Goal: Task Accomplishment & Management: Use online tool/utility

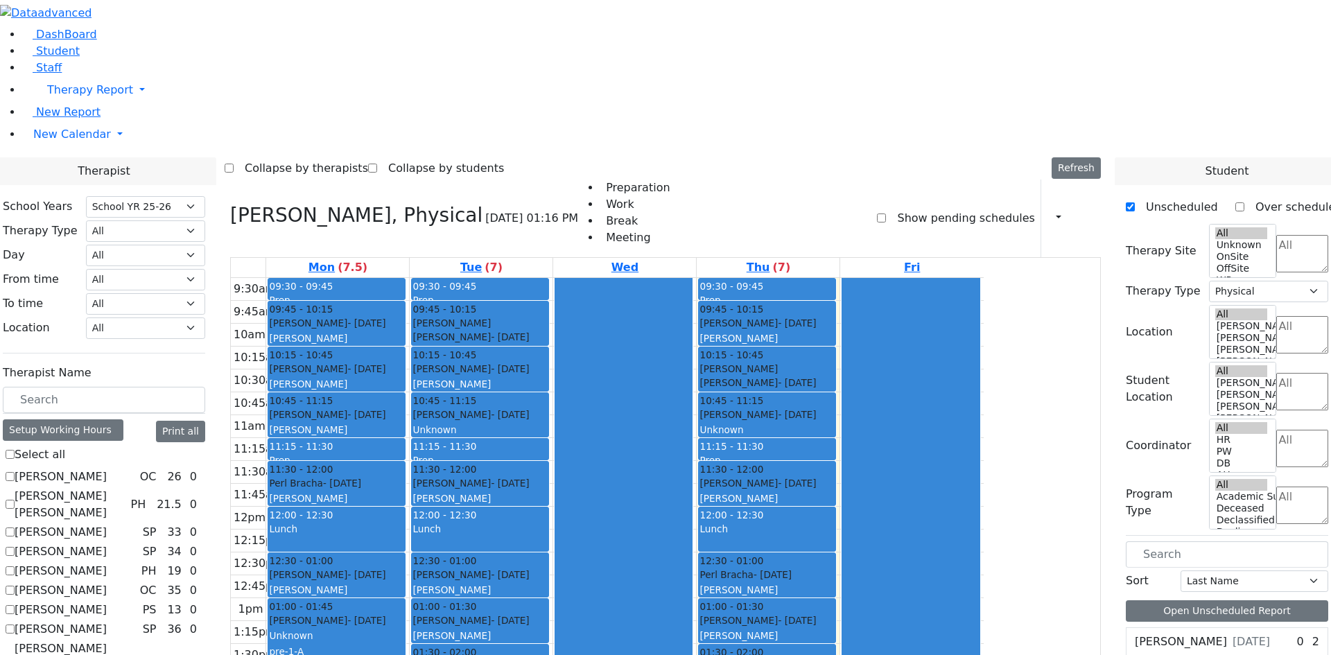
select select "212"
select select "2"
click at [59, 58] on span "Student" at bounding box center [58, 50] width 44 height 13
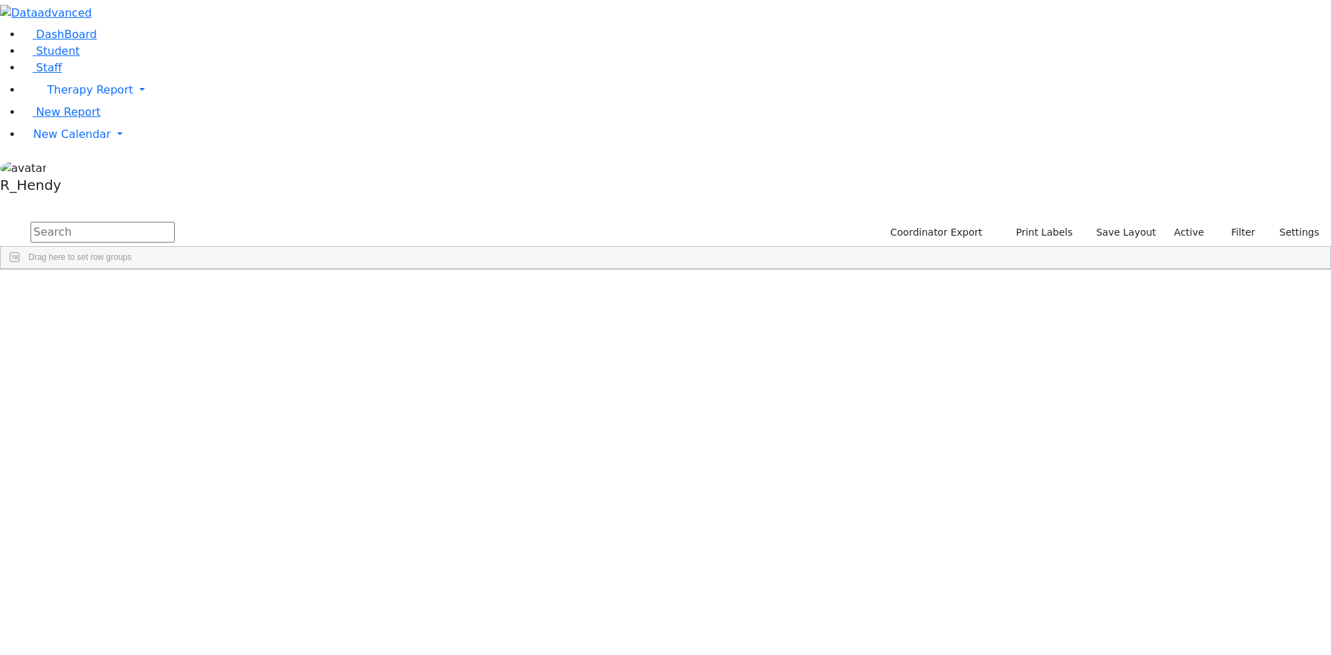
click at [175, 222] on input "text" at bounding box center [103, 232] width 144 height 21
type input "rosenber"
click at [175, 222] on input "rosenber" at bounding box center [103, 232] width 144 height 21
drag, startPoint x: 238, startPoint y: 60, endPoint x: 174, endPoint y: 56, distance: 64.6
click at [174, 220] on form "rosenber" at bounding box center [87, 233] width 175 height 26
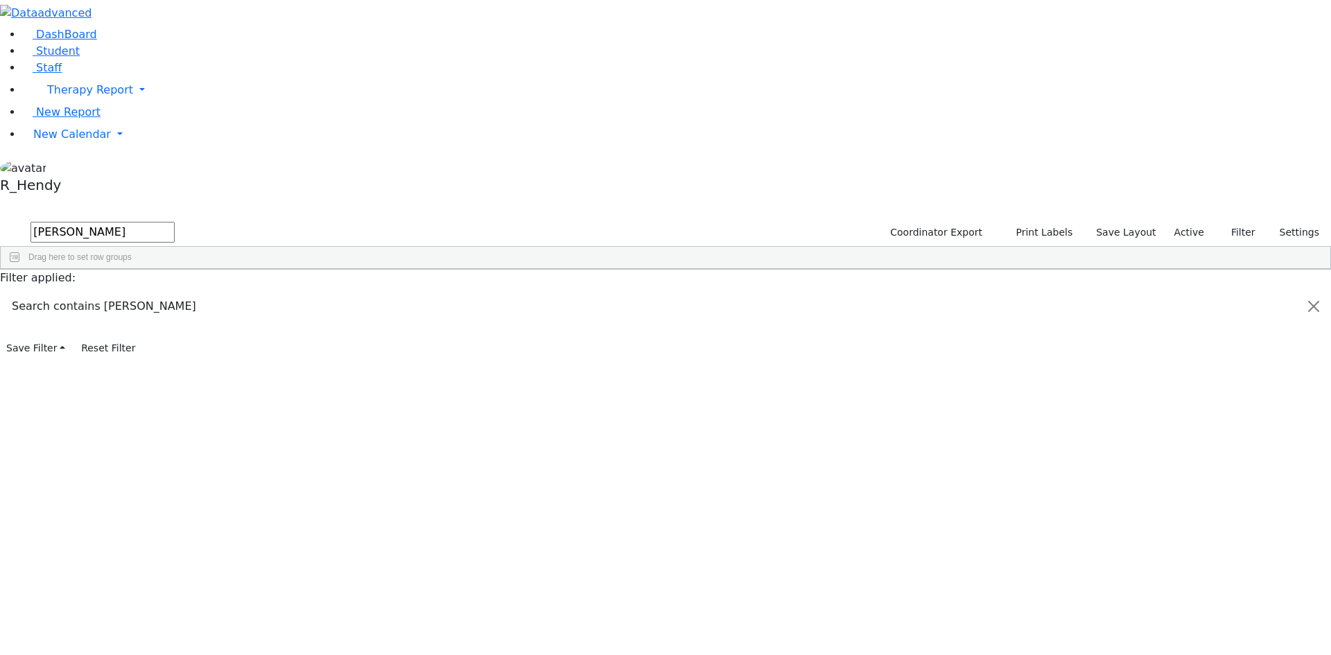
type input "[PERSON_NAME]"
drag, startPoint x: 231, startPoint y: 58, endPoint x: 94, endPoint y: 56, distance: 137.3
click at [94, 56] on div "DashBoard Student Staff Therapy Report Student Old Calendar Report" at bounding box center [665, 179] width 1331 height 359
click at [177, 422] on div "[PERSON_NAME]" at bounding box center [132, 431] width 87 height 19
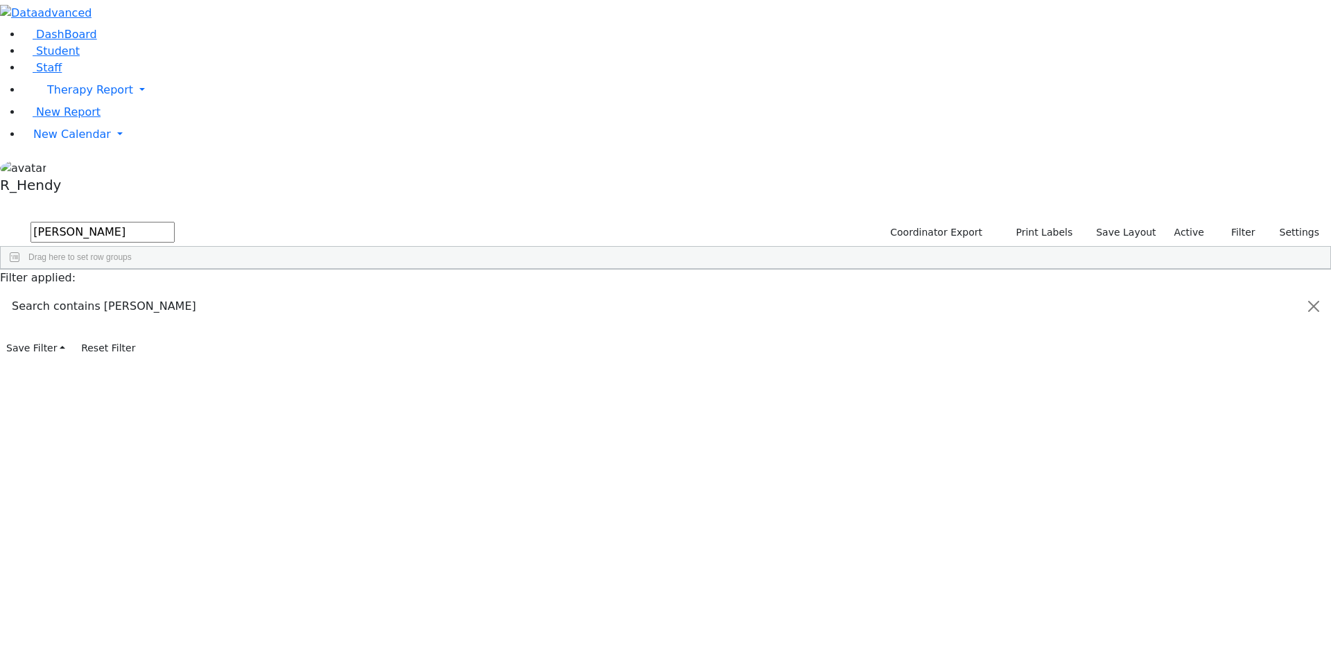
click at [177, 402] on div "[PERSON_NAME]" at bounding box center [132, 411] width 87 height 19
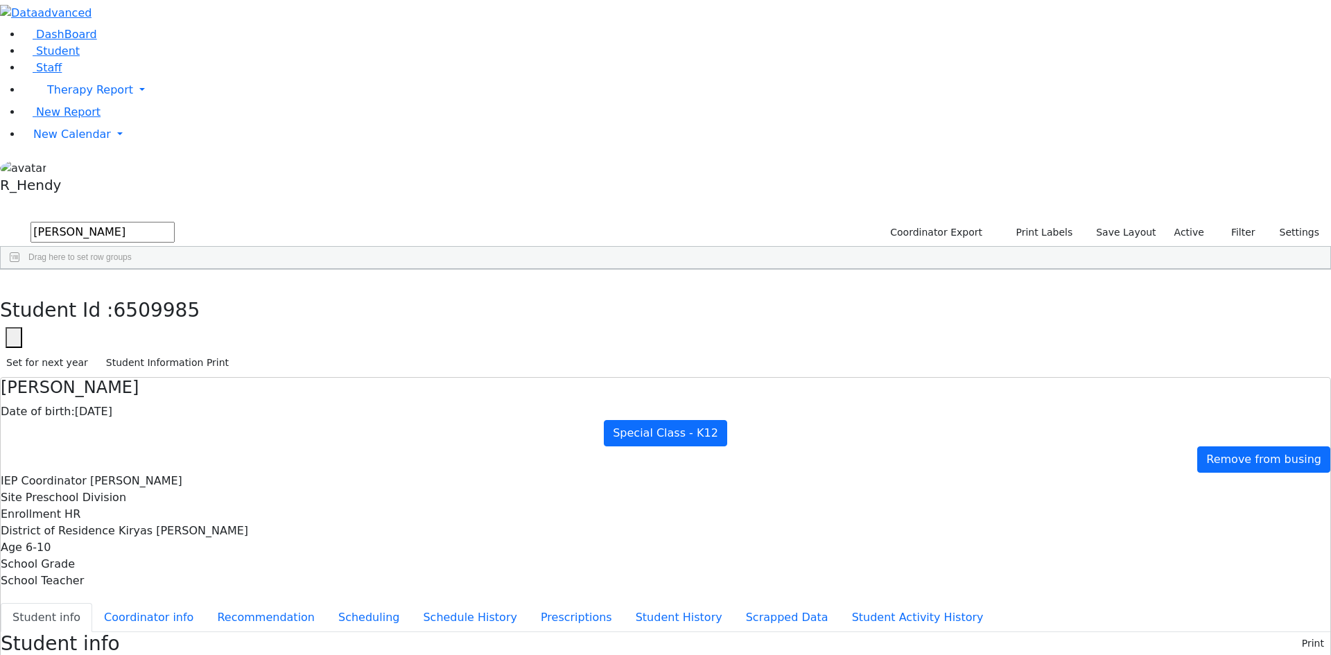
scroll to position [37, 0]
click at [327, 603] on button "Scheduling" at bounding box center [369, 617] width 85 height 29
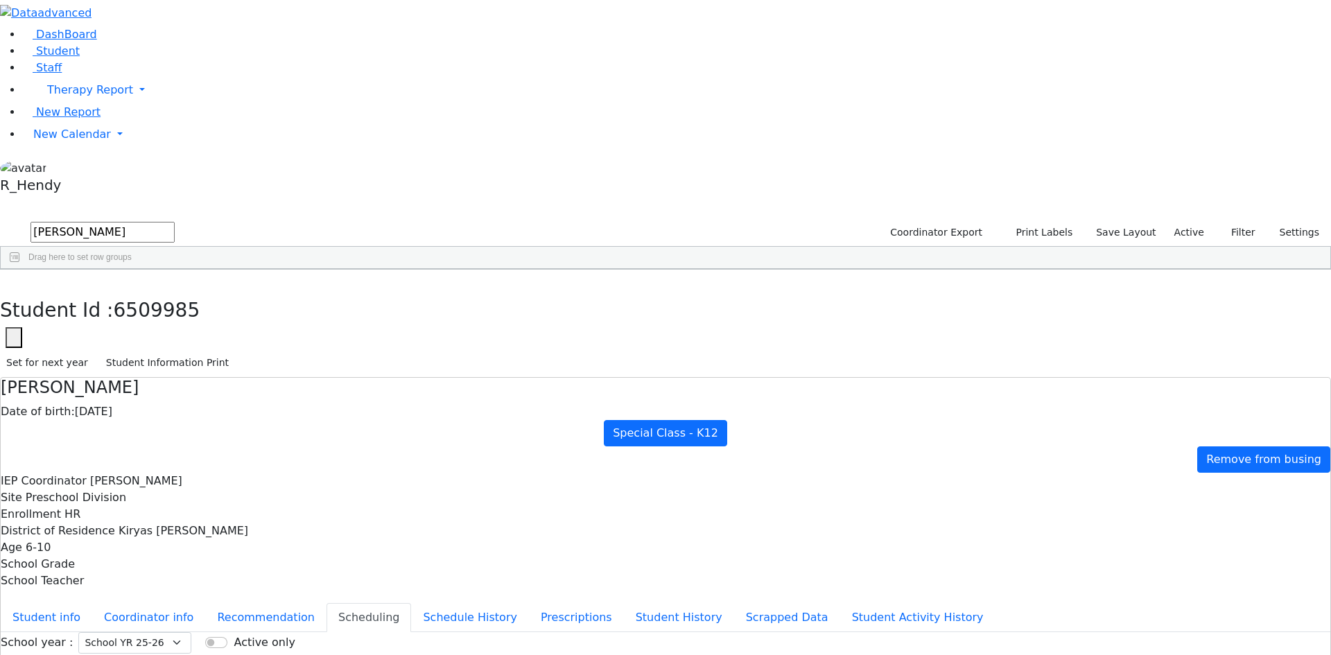
click at [20, 270] on button "button" at bounding box center [10, 284] width 20 height 29
drag, startPoint x: 227, startPoint y: 55, endPoint x: 101, endPoint y: 57, distance: 126.2
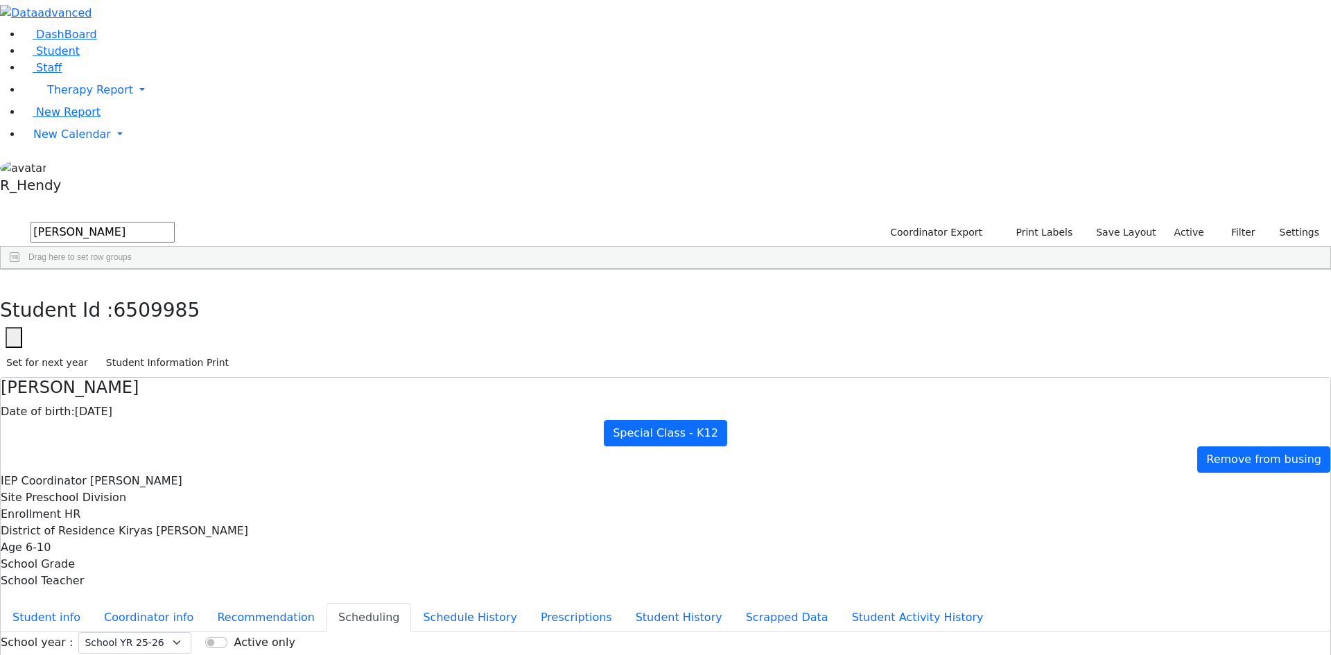
click at [101, 57] on div "DashBoard Student Staff Therapy Report Student Old Calendar Report" at bounding box center [665, 399] width 1331 height 799
type input "r"
type input "gluc"
click at [264, 292] on div "Azaria" at bounding box center [220, 301] width 87 height 19
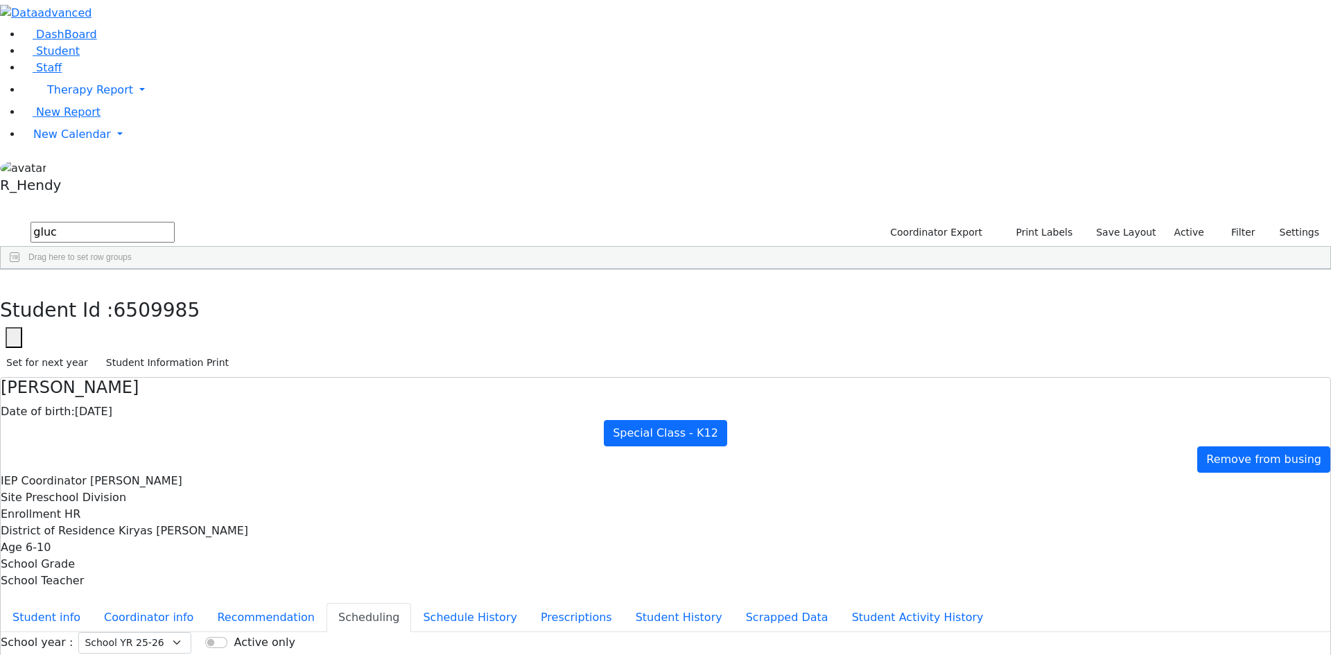
click at [264, 292] on div "Azaria" at bounding box center [220, 301] width 87 height 19
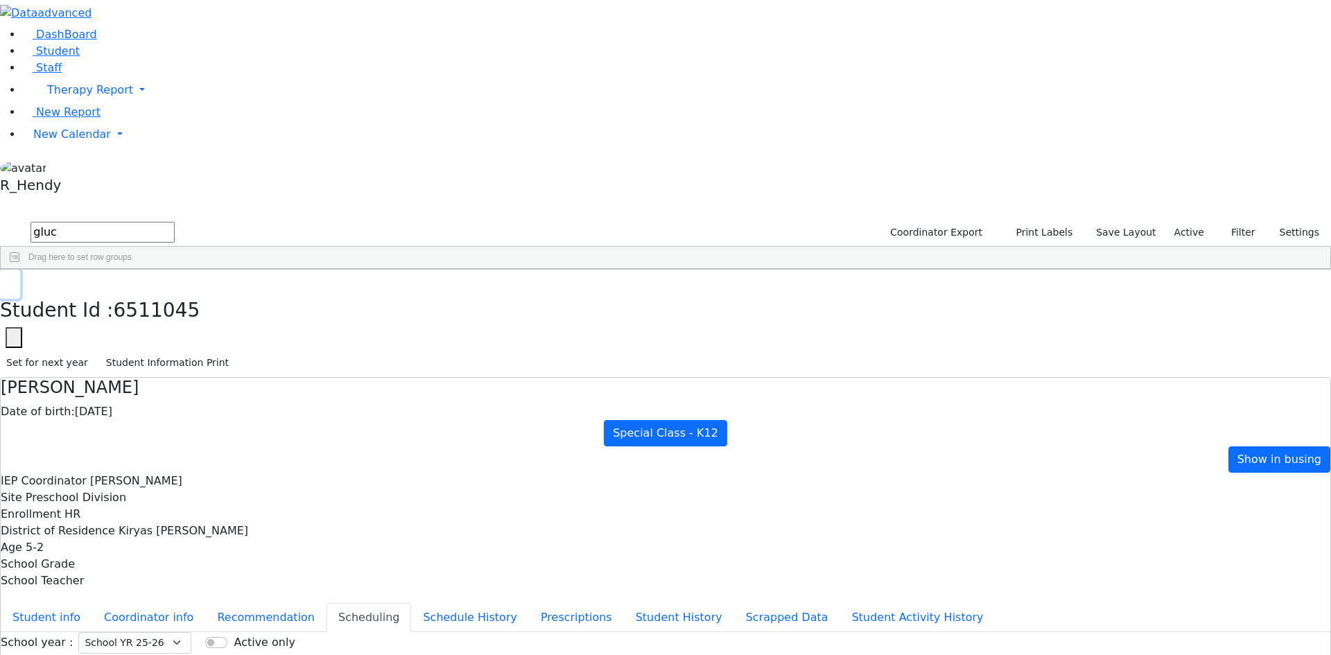
click at [20, 270] on button "button" at bounding box center [10, 284] width 20 height 29
click at [634, 389] on div "6511045 Gluck Azaria 07/27/2020 Litzman, Shterna HR Special Class - K12 Kiryas …" at bounding box center [658, 340] width 1315 height 97
click at [261, 292] on div "Azaria" at bounding box center [217, 301] width 88 height 19
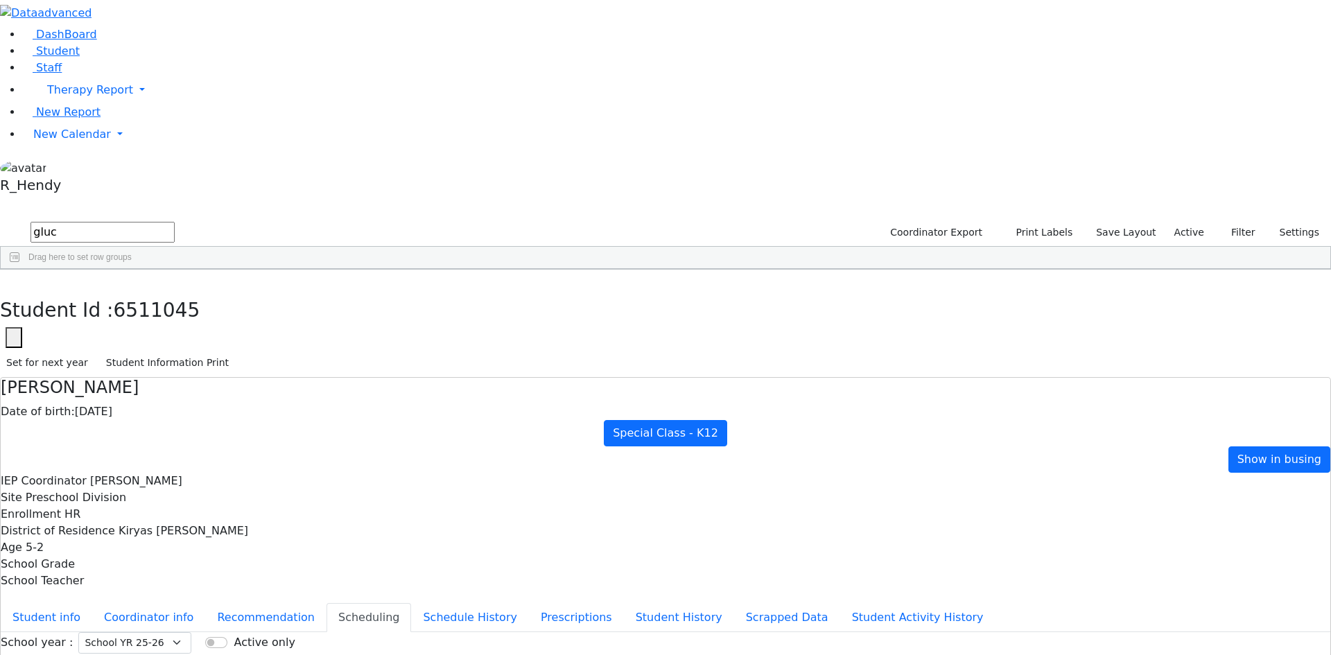
click at [35, 148] on link "New Calendar" at bounding box center [676, 135] width 1309 height 28
click at [50, 168] on span "Calendar" at bounding box center [55, 161] width 50 height 13
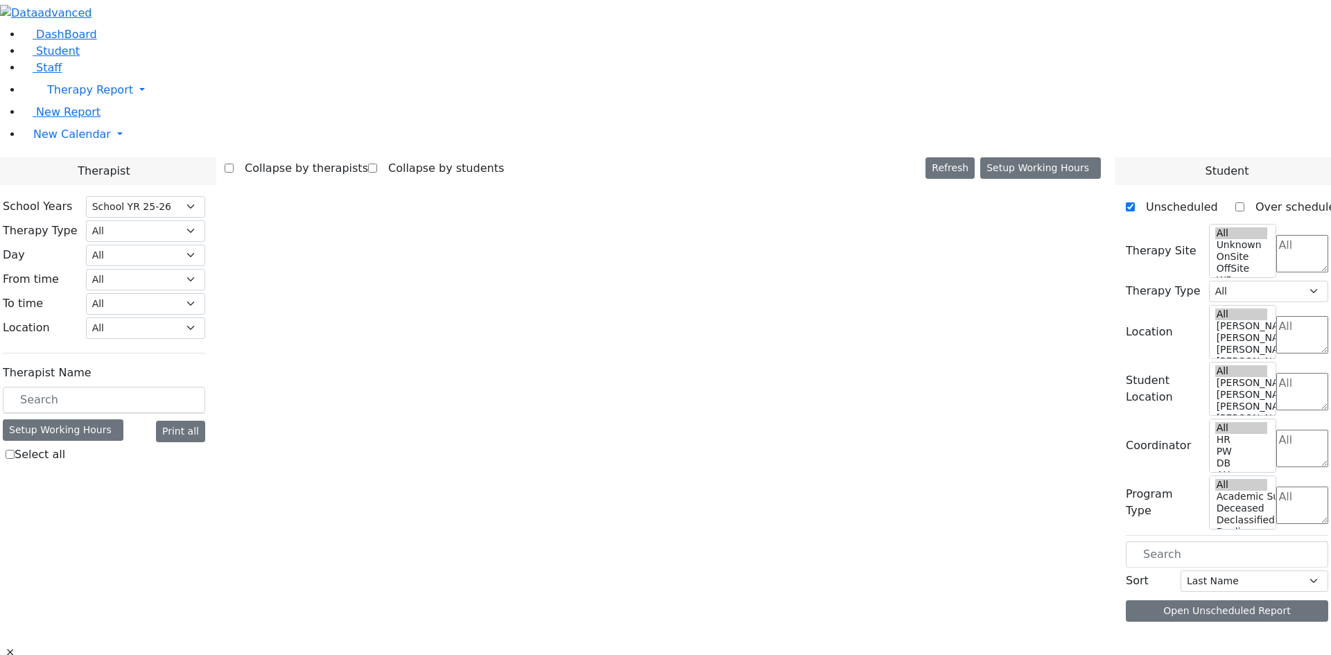
select select "212"
select select "2"
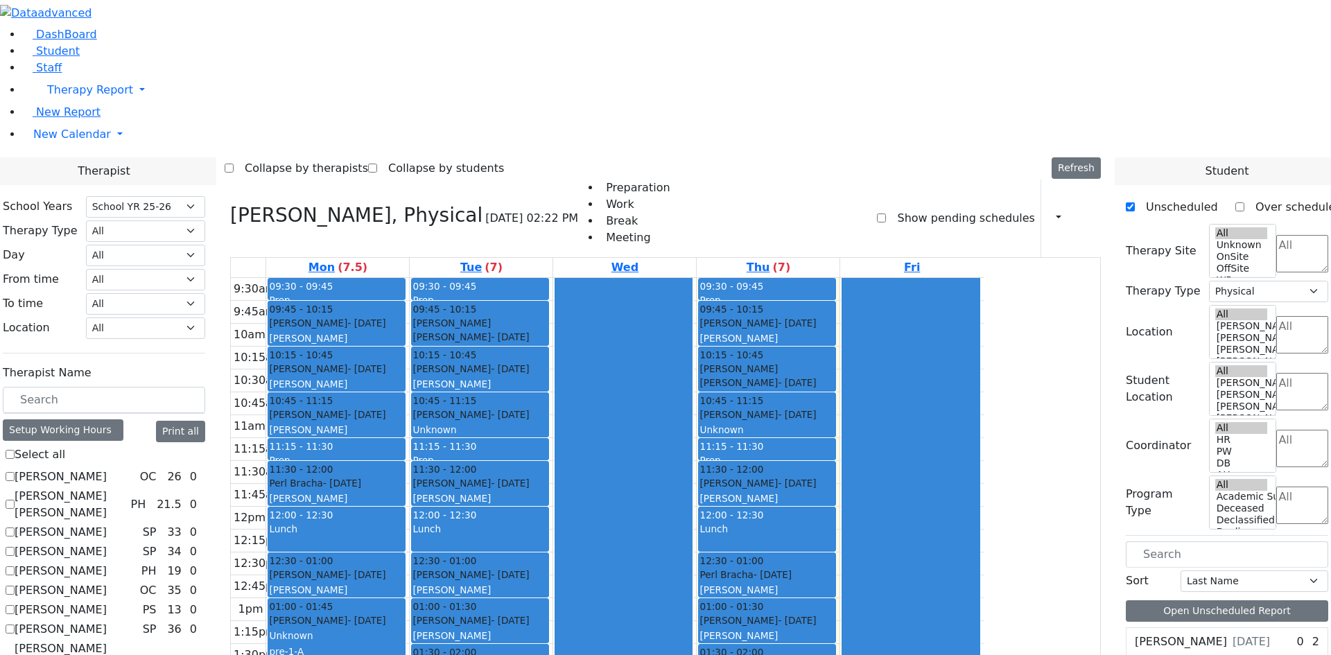
scroll to position [2, 0]
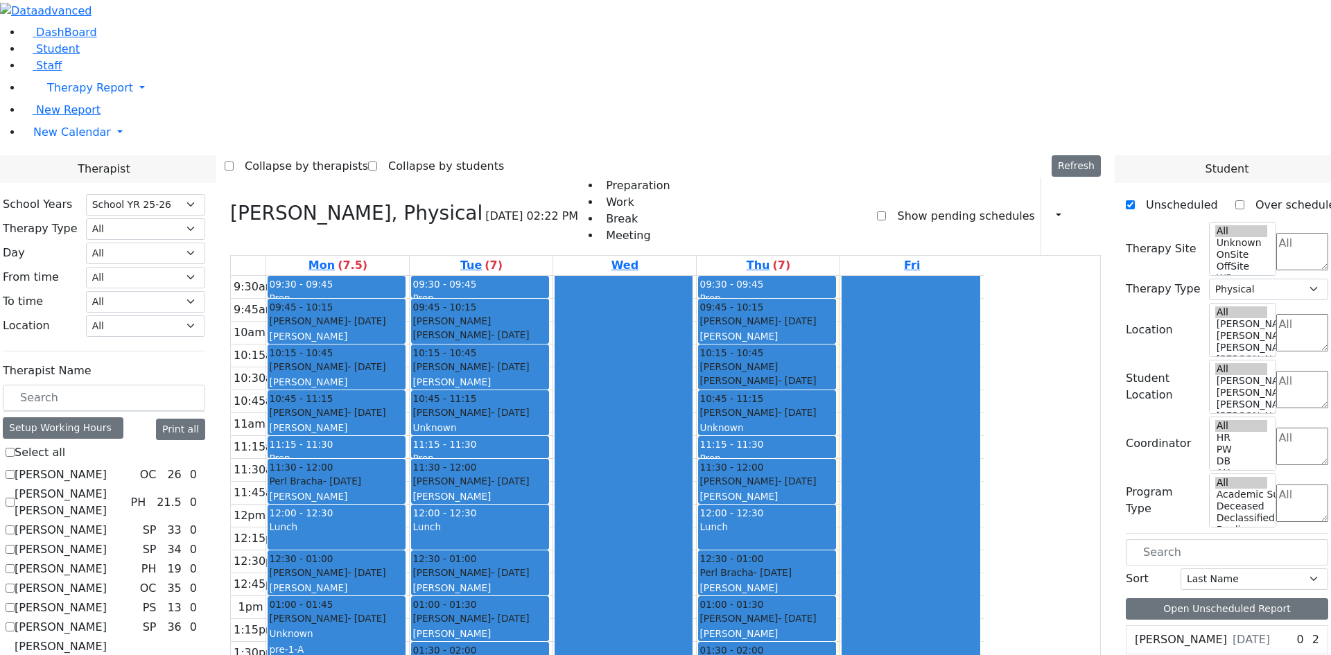
checkbox input "true"
select select
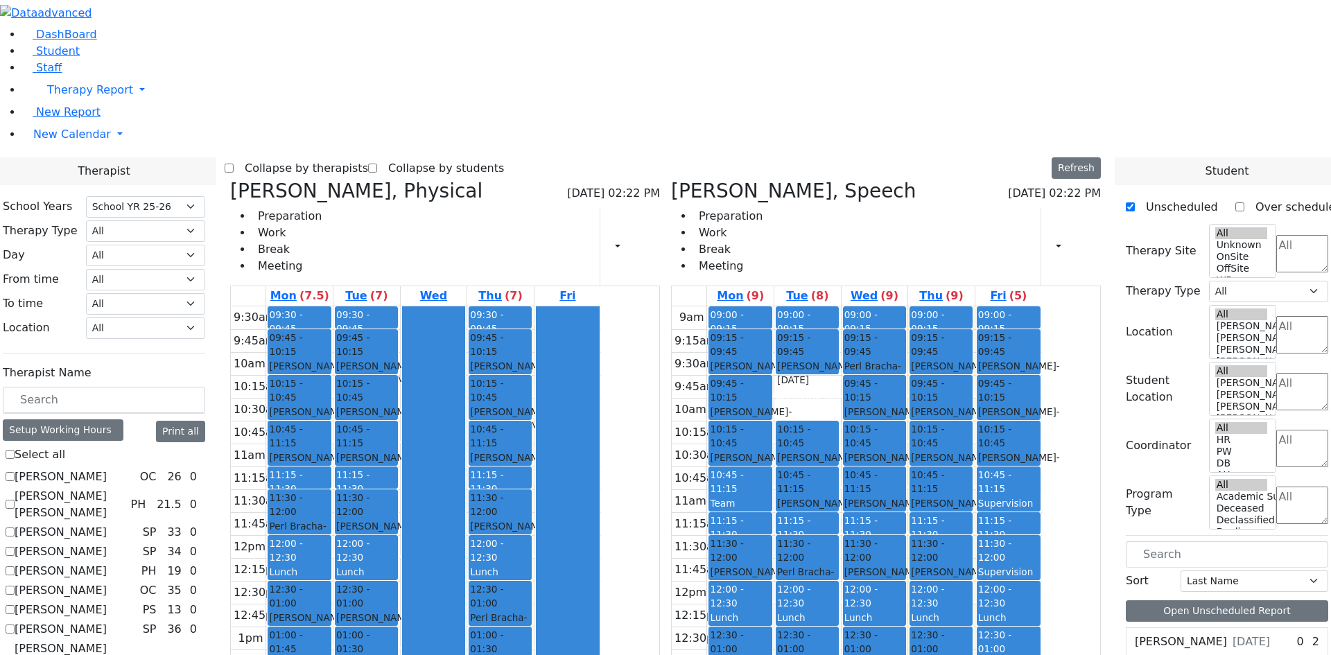
scroll to position [235, 0]
checkbox input "false"
select select "3"
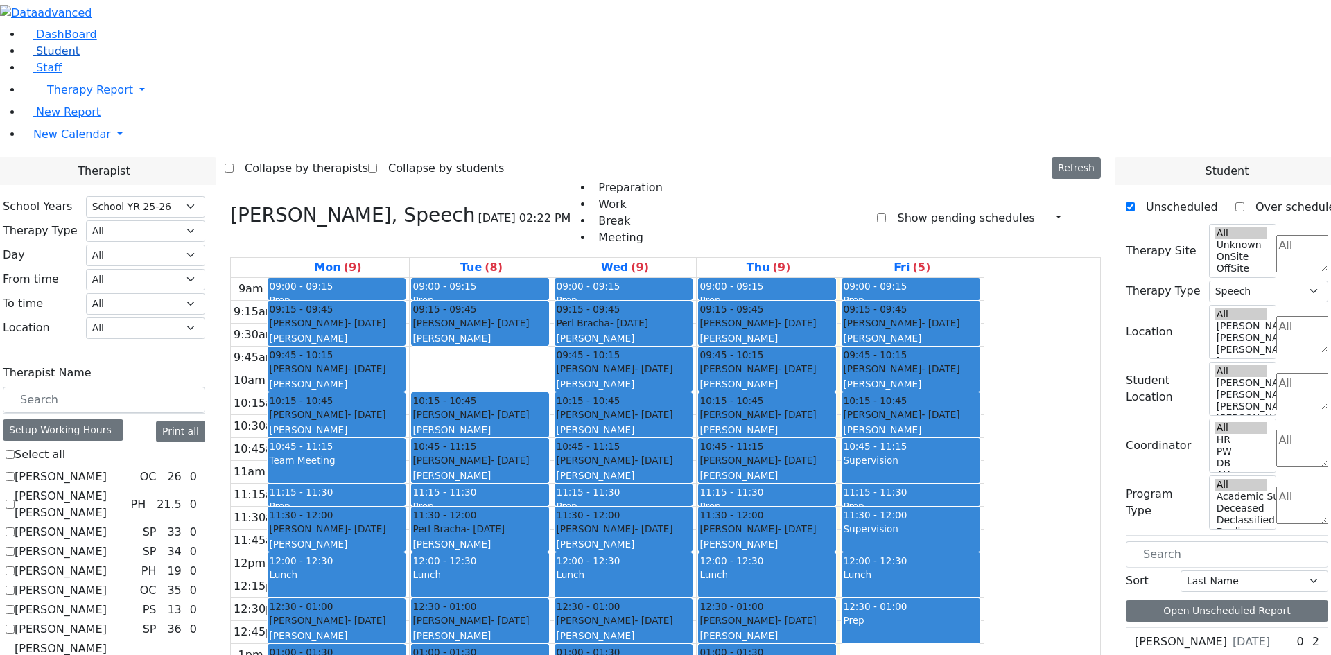
click at [65, 58] on link "Student" at bounding box center [51, 50] width 58 height 13
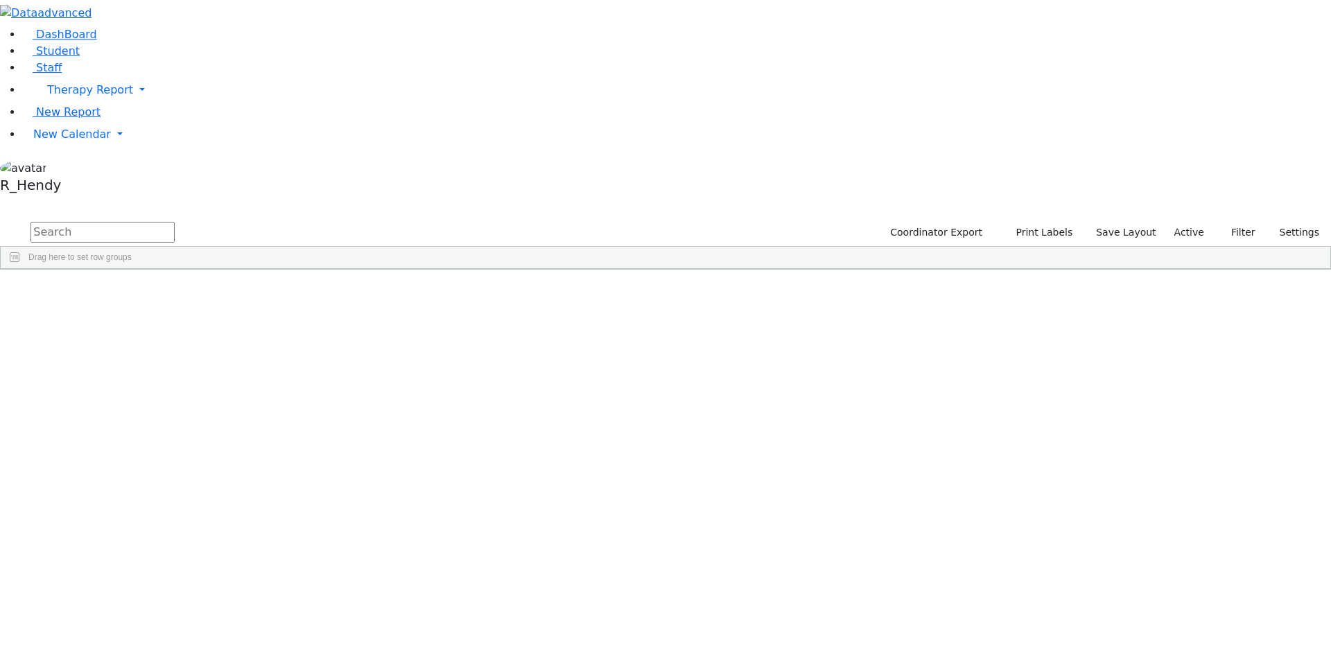
click at [175, 222] on input "text" at bounding box center [103, 232] width 144 height 21
type input "gluck"
click at [264, 292] on div "Azaria" at bounding box center [220, 301] width 87 height 19
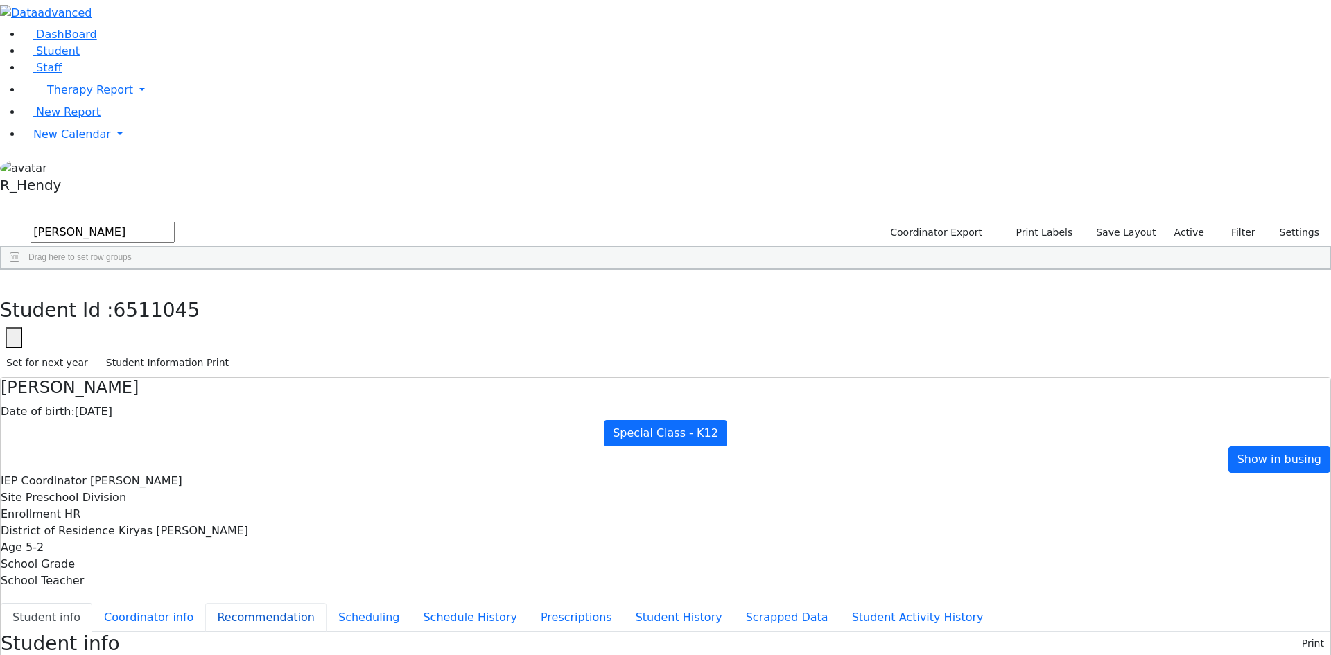
click at [327, 603] on button "Recommendation" at bounding box center [265, 617] width 121 height 29
checkbox input "true"
click at [327, 603] on button "Scheduling" at bounding box center [369, 617] width 85 height 29
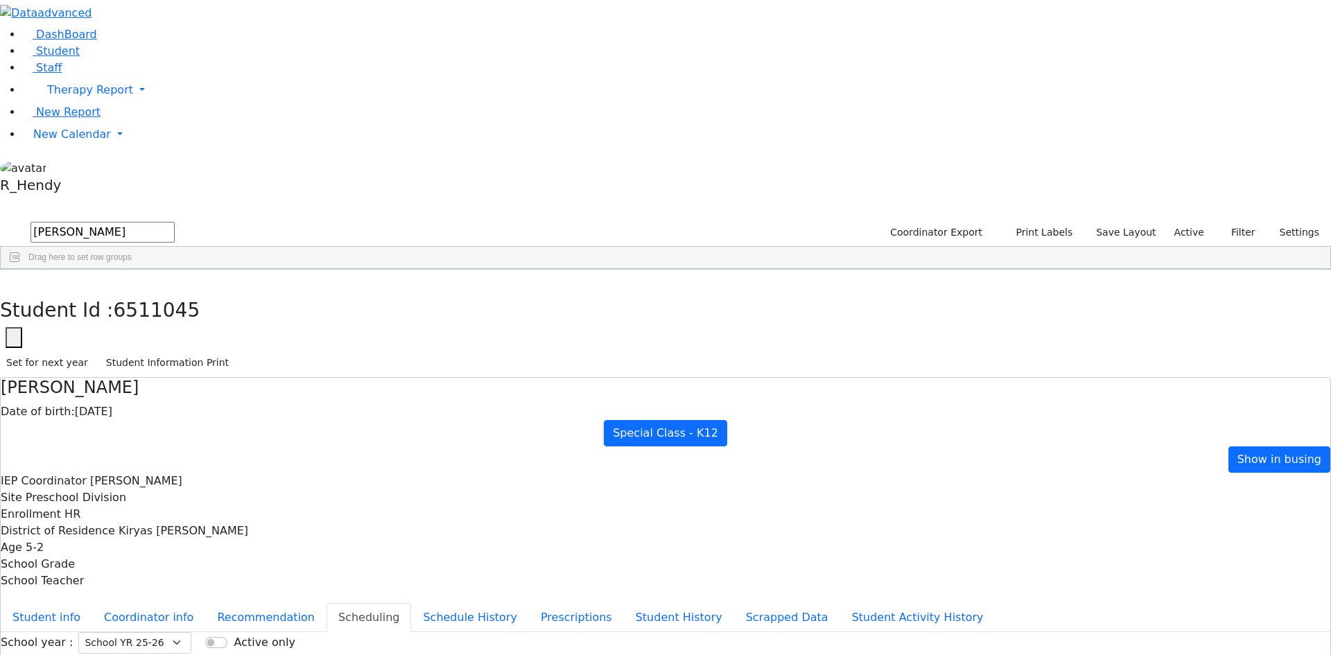
click at [20, 270] on button "button" at bounding box center [10, 284] width 20 height 29
click at [740, 367] on div "6511045 [PERSON_NAME] [DATE] [PERSON_NAME] HR Special Class - K12 Kiryas [PERSO…" at bounding box center [658, 340] width 1315 height 97
